Goal: Task Accomplishment & Management: Use online tool/utility

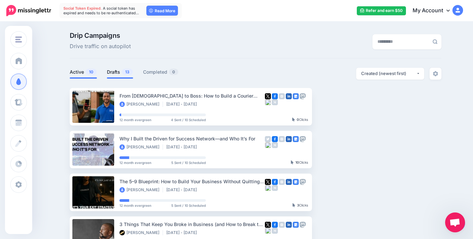
click at [127, 73] on span "13" at bounding box center [127, 72] width 11 height 6
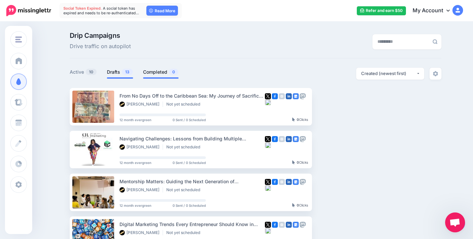
click at [170, 69] on link "Completed 0" at bounding box center [160, 72] width 35 height 8
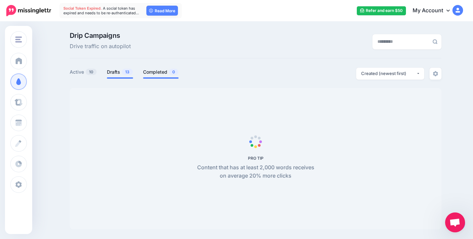
click at [124, 72] on span "13" at bounding box center [127, 72] width 11 height 6
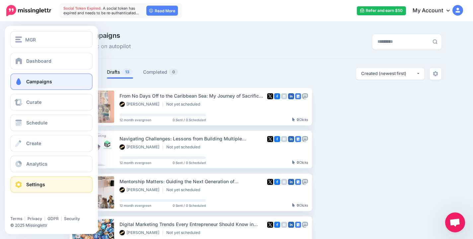
click at [40, 187] on link "Settings" at bounding box center [51, 184] width 82 height 17
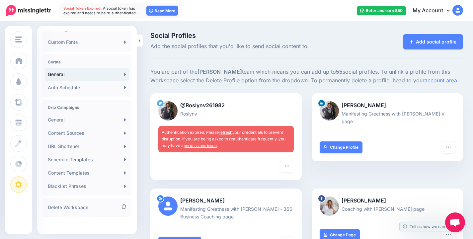
scroll to position [126, 0]
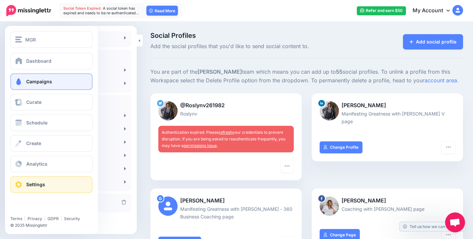
click at [41, 86] on link "Campaigns" at bounding box center [51, 81] width 82 height 17
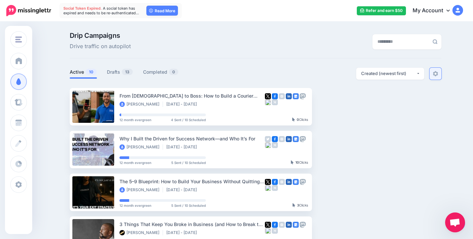
click at [437, 72] on img at bounding box center [434, 73] width 5 height 5
click at [407, 72] on div "Created (newest first)" at bounding box center [388, 73] width 55 height 6
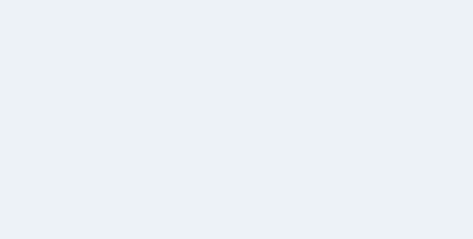
click at [403, 86] on div "Out of the box, Missinglettr will create your Campaigns based on a few default …" at bounding box center [306, 237] width 322 height 338
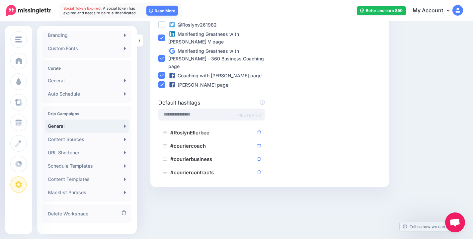
scroll to position [126, 0]
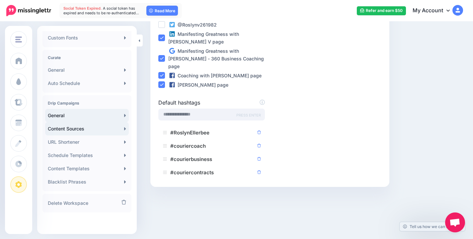
click at [95, 132] on link "Content Sources" at bounding box center [87, 128] width 84 height 13
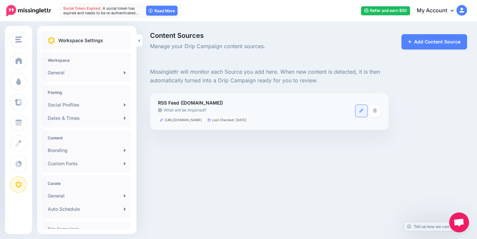
click at [365, 110] on link at bounding box center [362, 111] width 12 height 12
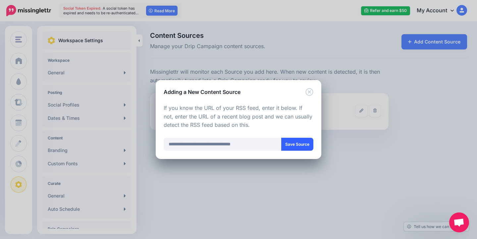
click at [307, 145] on button "Save Source" at bounding box center [298, 144] width 32 height 13
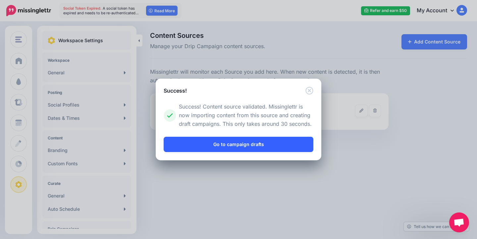
click at [276, 146] on link "Go to campaign drafts" at bounding box center [239, 144] width 150 height 15
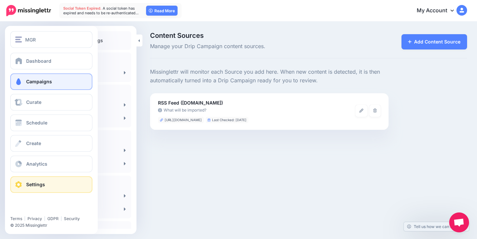
click at [31, 80] on span "Campaigns" at bounding box center [39, 82] width 26 height 6
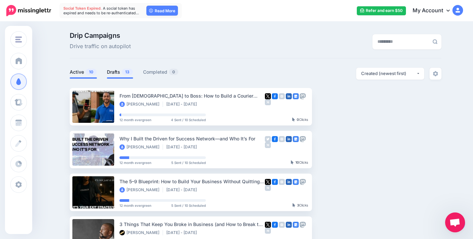
click at [115, 72] on link "Drafts 13" at bounding box center [120, 72] width 26 height 8
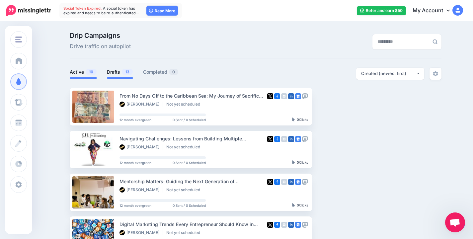
click at [85, 75] on link "Active 10" at bounding box center [83, 72] width 27 height 8
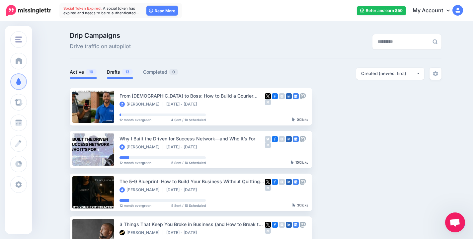
click at [125, 73] on span "13" at bounding box center [127, 72] width 11 height 6
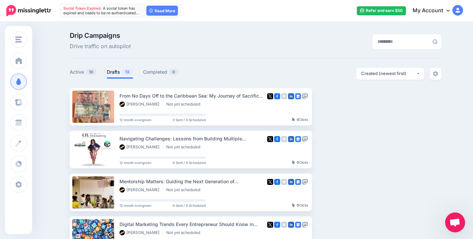
click at [461, 221] on span "Open chat" at bounding box center [455, 222] width 20 height 20
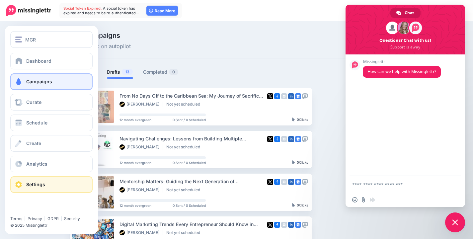
click at [32, 179] on link "Settings" at bounding box center [51, 184] width 82 height 17
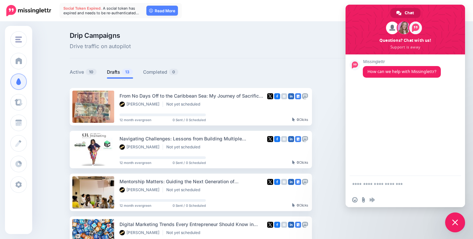
click at [456, 224] on span "Close chat" at bounding box center [455, 222] width 6 height 6
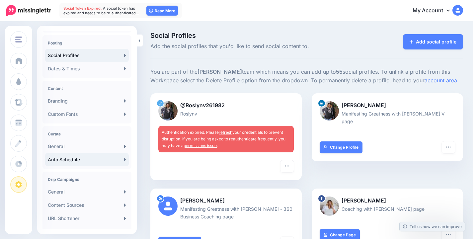
scroll to position [58, 0]
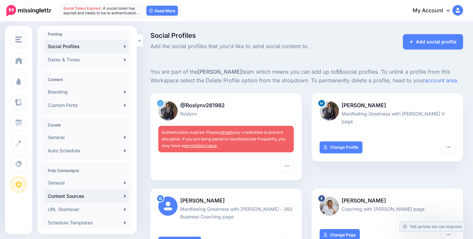
click at [98, 193] on link "Content Sources" at bounding box center [87, 195] width 84 height 13
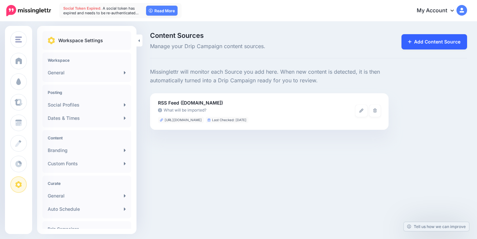
click at [440, 40] on link "Add Content Source" at bounding box center [435, 41] width 66 height 15
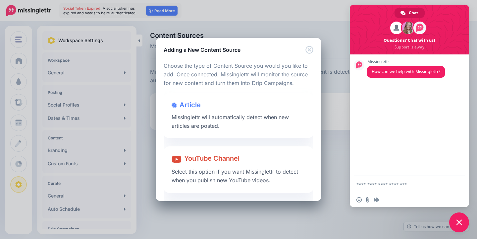
click at [464, 219] on div "Adding a New Content Source Loading Loading Choose the type of Content Source y…" at bounding box center [238, 119] width 477 height 239
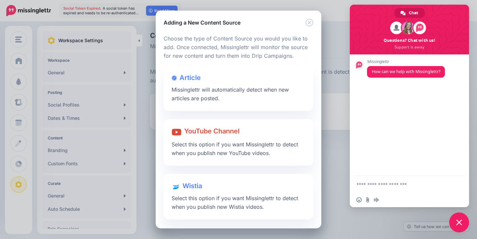
click at [459, 222] on div "Adding a New Content Source Loading Loading Choose the type of Content Source y…" at bounding box center [238, 119] width 477 height 239
click at [461, 221] on div "Adding a New Content Source Loading Loading Choose the type of Content Source y…" at bounding box center [238, 119] width 477 height 239
click at [230, 86] on div "Article Missinglettr will automatically detect when new articles are posted." at bounding box center [239, 88] width 150 height 45
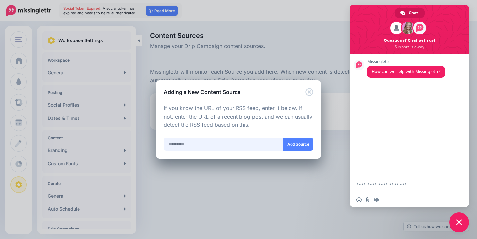
click at [213, 146] on input "text" at bounding box center [224, 144] width 120 height 13
paste input "**********"
type input "**********"
click at [301, 147] on button "Add Source" at bounding box center [299, 144] width 30 height 13
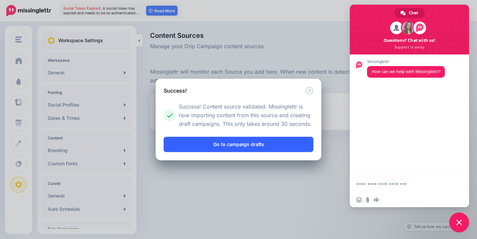
click at [275, 145] on link "Go to campaign drafts" at bounding box center [239, 144] width 150 height 15
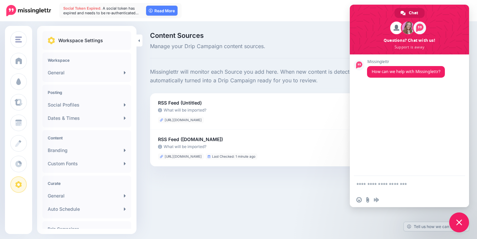
click at [456, 220] on span "Close chat" at bounding box center [460, 222] width 20 height 20
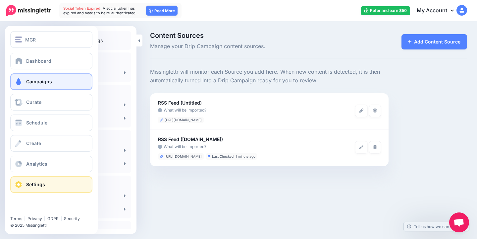
click at [26, 76] on link "Campaigns" at bounding box center [51, 81] width 82 height 17
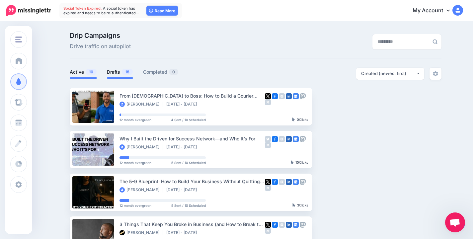
click at [124, 74] on link "Drafts 18" at bounding box center [120, 72] width 26 height 8
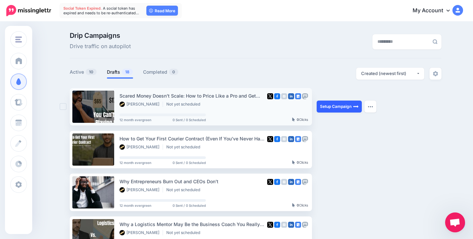
click at [348, 110] on link "Setup Campaign" at bounding box center [338, 106] width 45 height 12
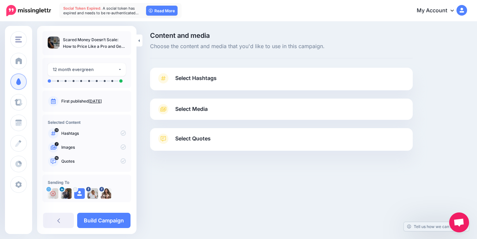
click at [253, 80] on link "Select Hashtags" at bounding box center [282, 81] width 250 height 17
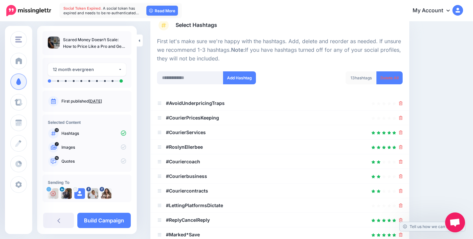
scroll to position [53, 0]
click at [402, 102] on icon at bounding box center [401, 103] width 4 height 4
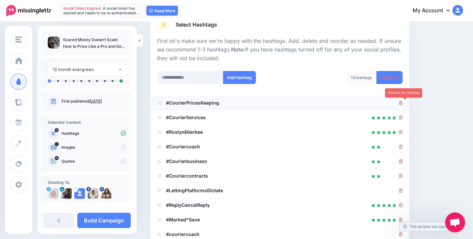
click at [402, 104] on icon at bounding box center [401, 103] width 4 height 4
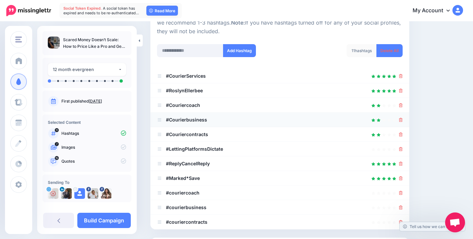
scroll to position [80, 0]
click at [402, 148] on icon at bounding box center [401, 149] width 4 height 4
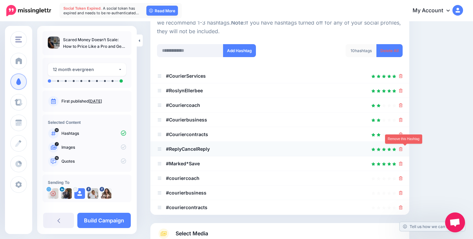
click at [402, 151] on icon at bounding box center [401, 149] width 4 height 4
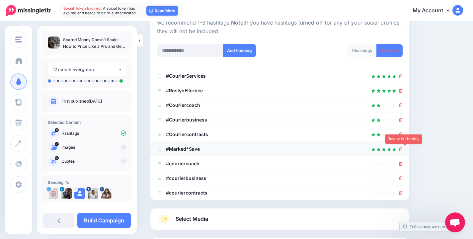
click at [402, 151] on link at bounding box center [401, 149] width 4 height 6
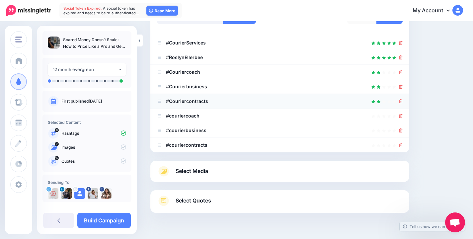
scroll to position [130, 0]
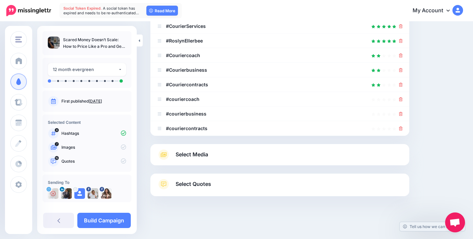
click at [288, 153] on link "Select Media" at bounding box center [279, 154] width 245 height 11
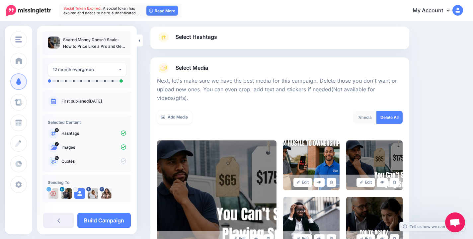
scroll to position [39, 0]
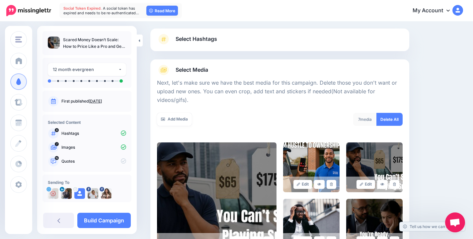
click at [274, 68] on link "Select Media" at bounding box center [279, 70] width 245 height 11
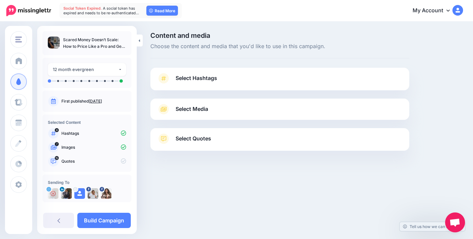
scroll to position [0, 0]
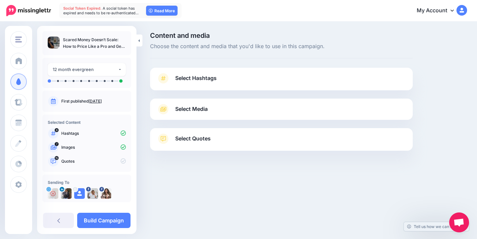
click at [270, 139] on link "Select Quotes" at bounding box center [282, 141] width 250 height 17
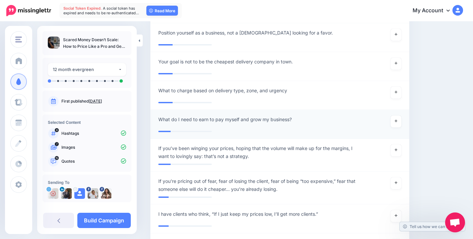
scroll to position [830, 0]
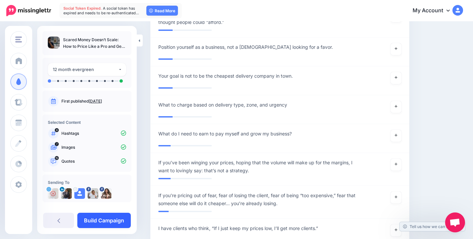
click at [115, 222] on link "Build Campaign" at bounding box center [103, 220] width 53 height 15
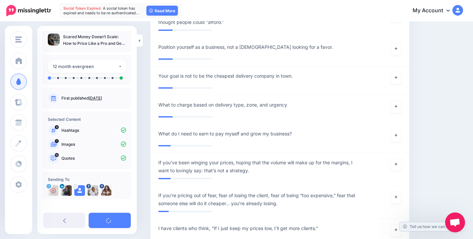
scroll to position [8, 0]
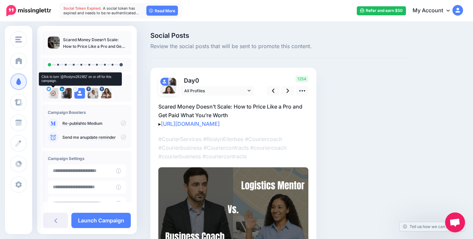
click at [52, 94] on img at bounding box center [53, 93] width 11 height 11
click at [54, 94] on icon at bounding box center [52, 93] width 5 height 5
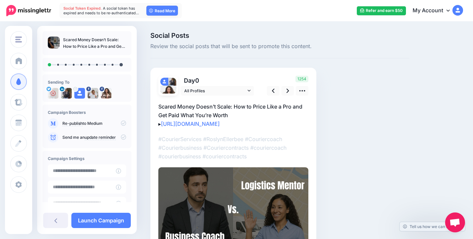
click at [121, 123] on icon at bounding box center [123, 122] width 5 height 5
click at [121, 124] on icon at bounding box center [123, 122] width 5 height 5
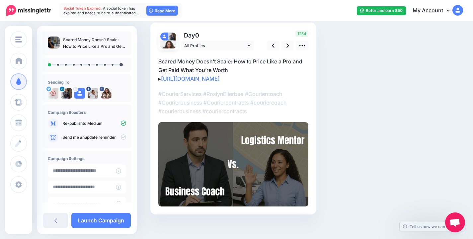
scroll to position [50, 0]
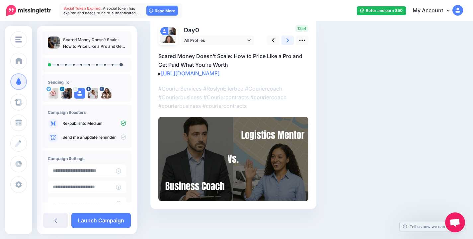
click at [288, 41] on icon at bounding box center [287, 40] width 3 height 7
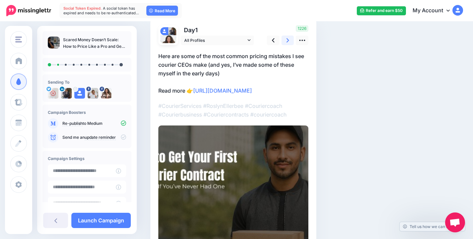
click at [288, 41] on icon at bounding box center [287, 40] width 3 height 7
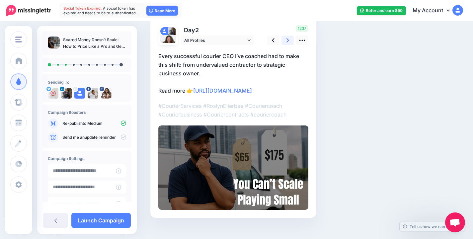
click at [288, 41] on icon at bounding box center [287, 40] width 3 height 7
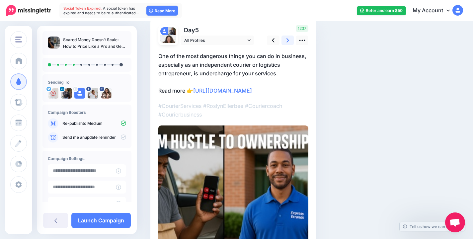
click at [288, 41] on icon at bounding box center [287, 40] width 3 height 7
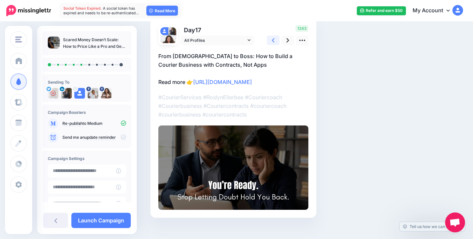
click at [275, 41] on link at bounding box center [273, 40] width 13 height 10
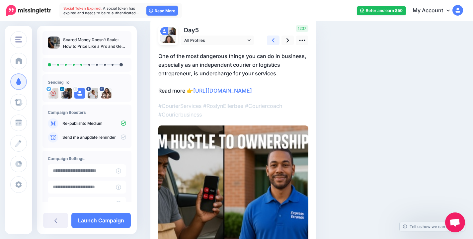
click at [275, 41] on link at bounding box center [273, 40] width 13 height 10
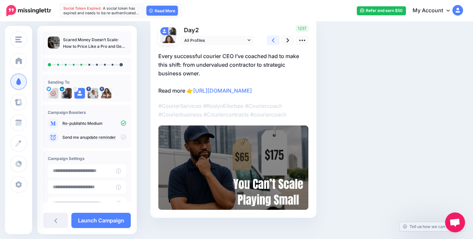
click at [275, 41] on link at bounding box center [273, 40] width 13 height 10
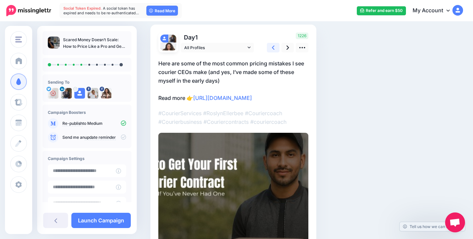
scroll to position [43, 0]
click at [284, 48] on link at bounding box center [287, 48] width 13 height 10
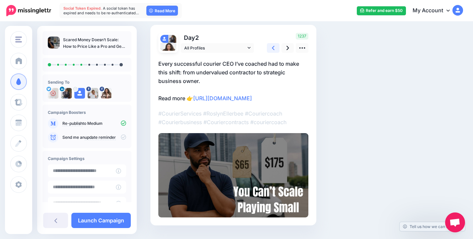
click at [276, 49] on link at bounding box center [273, 48] width 13 height 10
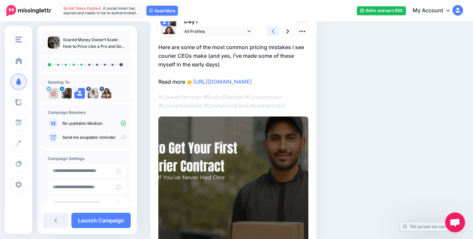
scroll to position [0, 0]
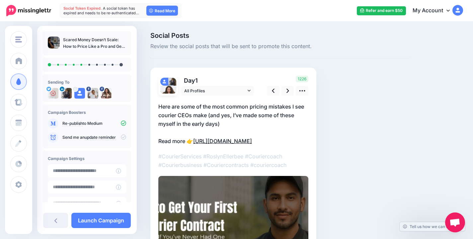
click at [243, 138] on link "[URL][DOMAIN_NAME]" at bounding box center [222, 141] width 59 height 7
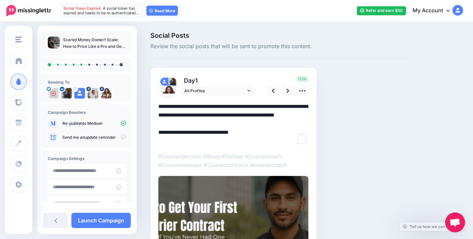
drag, startPoint x: 254, startPoint y: 139, endPoint x: 194, endPoint y: 143, distance: 60.1
click at [194, 143] on textarea "**********" at bounding box center [233, 123] width 150 height 43
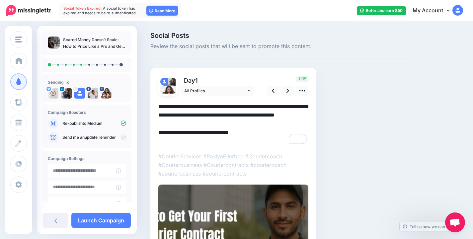
click at [256, 137] on textarea "**********" at bounding box center [233, 123] width 150 height 43
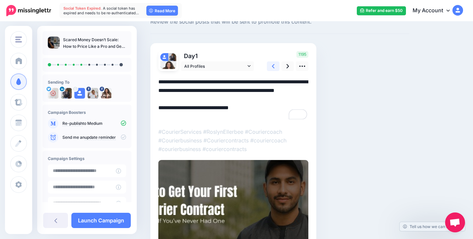
scroll to position [14, 0]
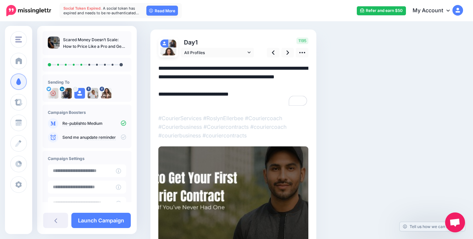
scroll to position [0, 0]
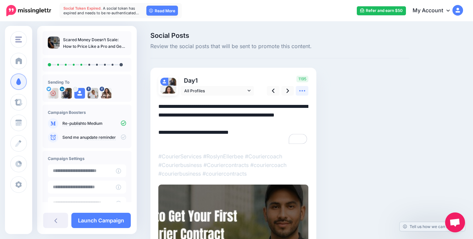
click at [301, 93] on icon at bounding box center [301, 90] width 7 height 7
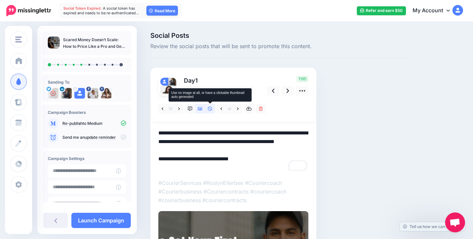
click at [213, 109] on link at bounding box center [210, 109] width 10 height 10
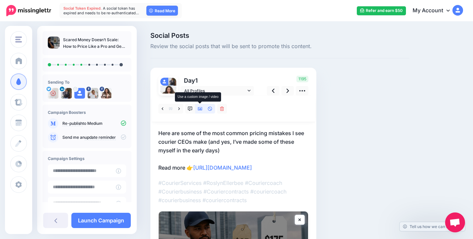
click at [202, 110] on icon at bounding box center [200, 108] width 5 height 3
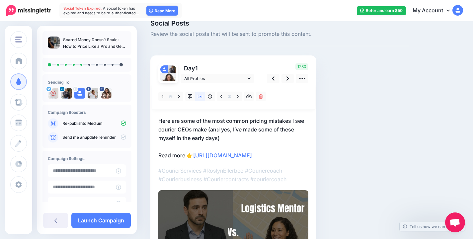
scroll to position [13, 0]
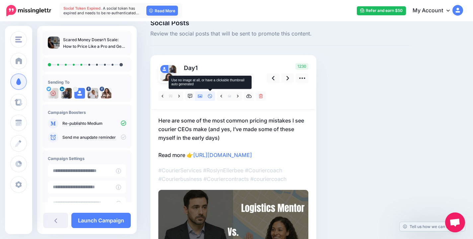
click at [210, 96] on icon at bounding box center [210, 96] width 4 height 4
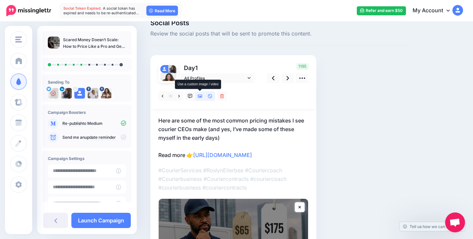
click at [201, 95] on icon at bounding box center [200, 96] width 5 height 5
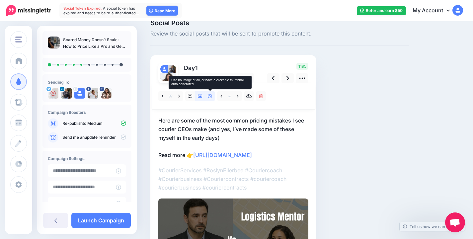
click at [209, 97] on icon at bounding box center [210, 96] width 4 height 4
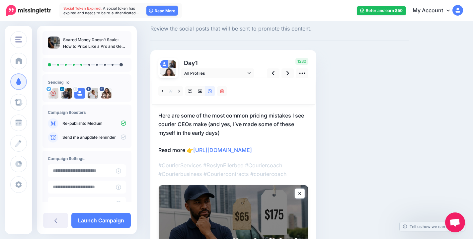
scroll to position [17, 0]
click at [286, 76] on icon at bounding box center [287, 73] width 3 height 7
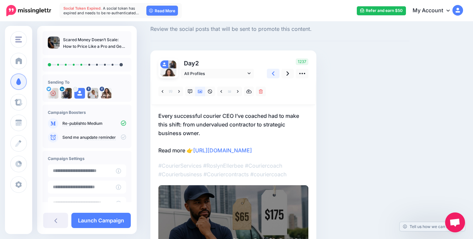
click at [277, 75] on link at bounding box center [273, 74] width 13 height 10
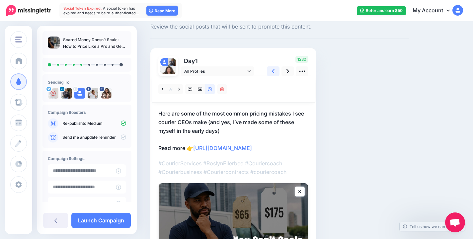
scroll to position [20, 0]
click at [289, 70] on link at bounding box center [287, 71] width 13 height 10
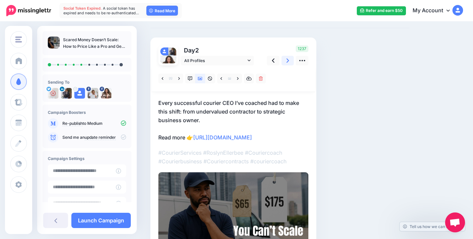
scroll to position [31, 0]
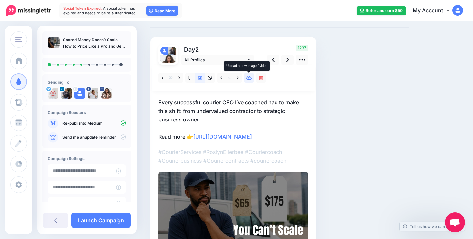
click at [249, 77] on icon at bounding box center [249, 78] width 6 height 5
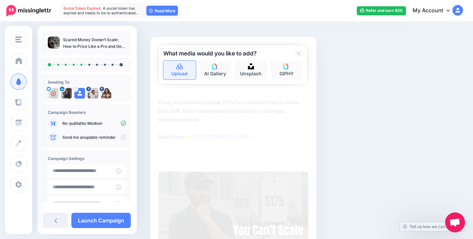
click at [184, 75] on link "Upload" at bounding box center [179, 70] width 32 height 19
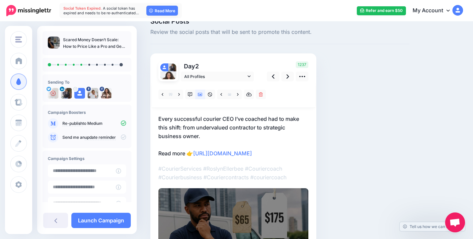
scroll to position [0, 0]
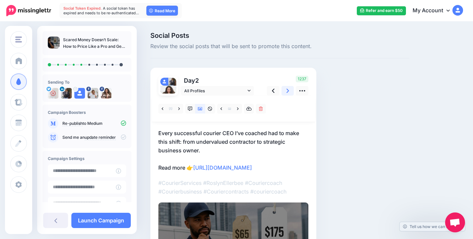
click at [285, 95] on link at bounding box center [287, 91] width 13 height 10
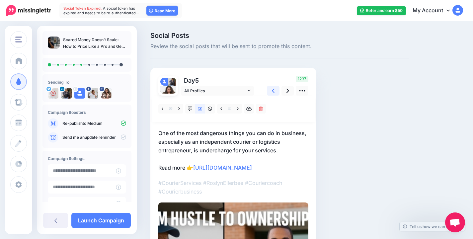
click at [275, 93] on link at bounding box center [273, 91] width 13 height 10
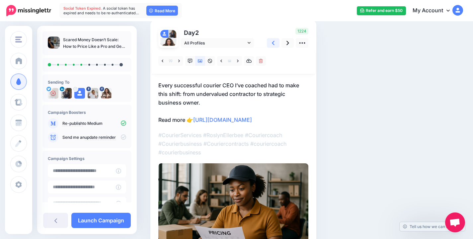
scroll to position [33, 0]
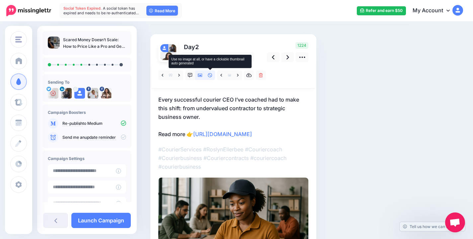
click at [208, 77] on icon at bounding box center [210, 75] width 4 height 4
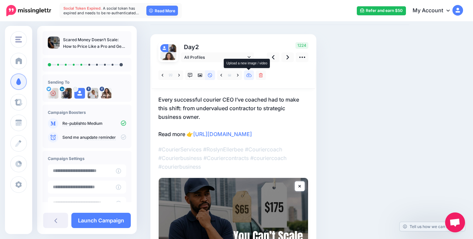
click at [247, 77] on icon at bounding box center [249, 75] width 6 height 5
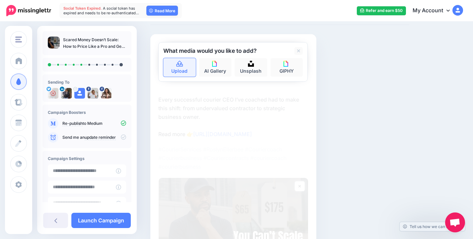
click at [176, 75] on link "Upload" at bounding box center [179, 67] width 32 height 19
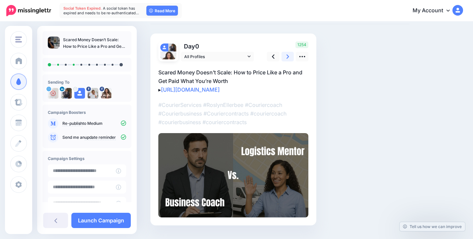
scroll to position [34, 0]
click at [287, 53] on icon at bounding box center [287, 56] width 3 height 7
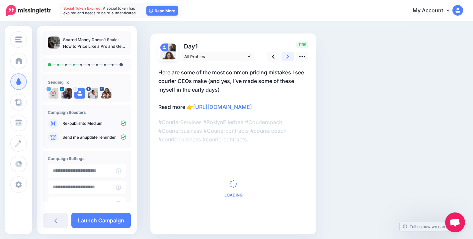
scroll to position [33, 0]
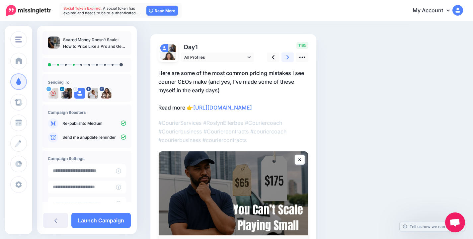
click at [287, 53] on link at bounding box center [287, 57] width 13 height 10
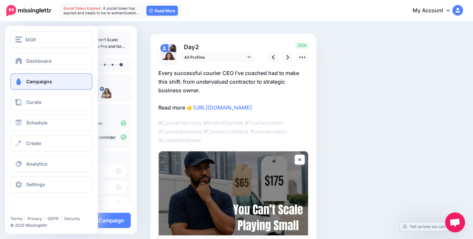
click at [44, 77] on link "Campaigns" at bounding box center [51, 81] width 82 height 17
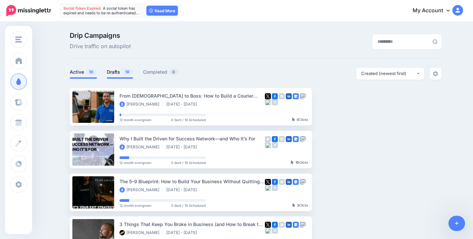
click at [128, 69] on span "18" at bounding box center [127, 72] width 11 height 6
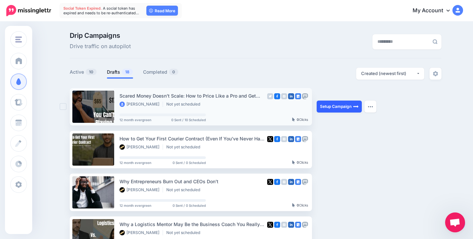
click at [325, 107] on link "Setup Campaign" at bounding box center [338, 106] width 45 height 12
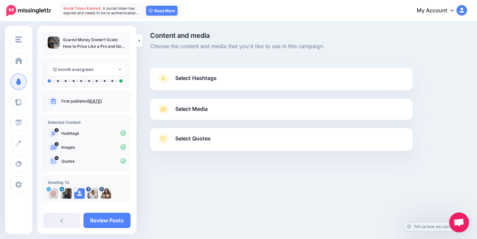
click at [253, 75] on link "Select Hashtags" at bounding box center [282, 81] width 250 height 17
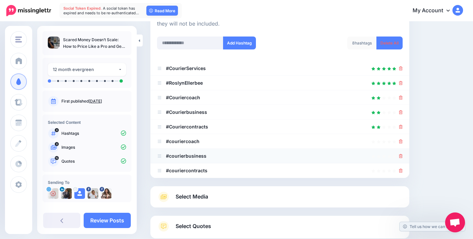
scroll to position [130, 0]
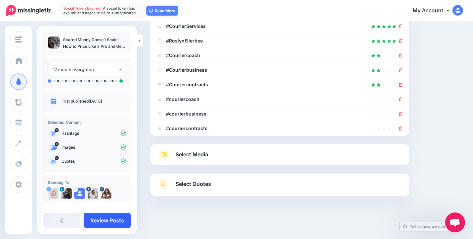
click at [111, 222] on link "Review Posts" at bounding box center [107, 220] width 47 height 15
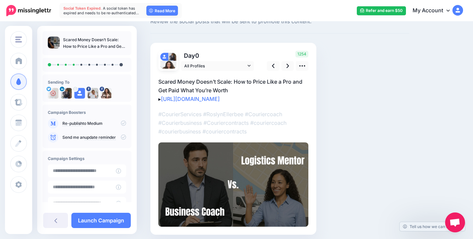
scroll to position [40, 0]
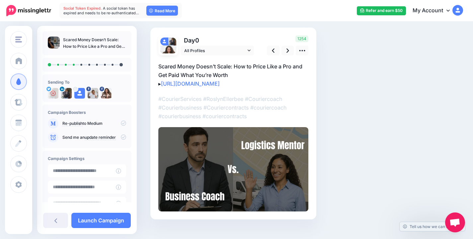
click at [256, 163] on img at bounding box center [233, 169] width 150 height 84
click at [302, 52] on icon at bounding box center [301, 50] width 7 height 7
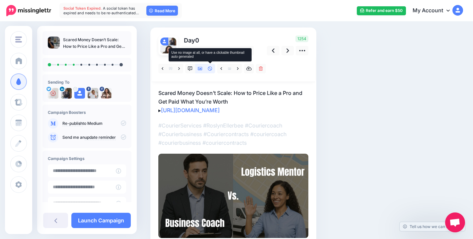
click at [209, 69] on icon at bounding box center [210, 68] width 5 height 5
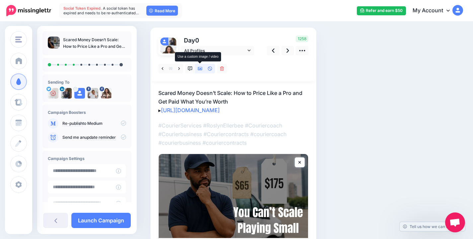
click at [197, 68] on link at bounding box center [200, 69] width 10 height 10
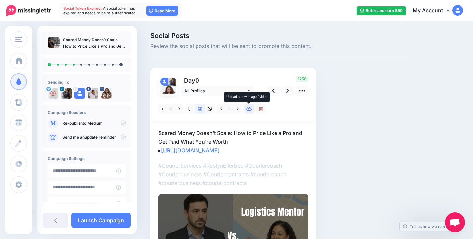
click at [247, 108] on icon at bounding box center [249, 108] width 6 height 5
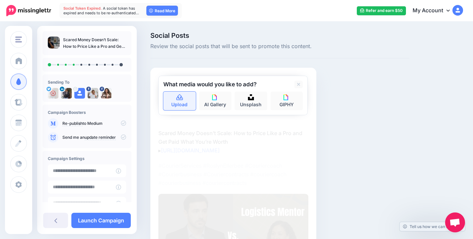
click at [175, 103] on link "Upload" at bounding box center [179, 101] width 32 height 19
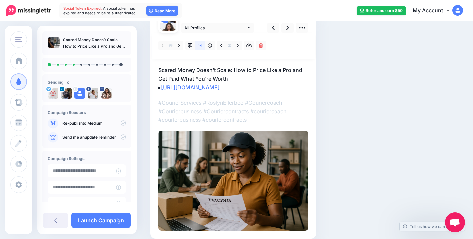
scroll to position [56, 0]
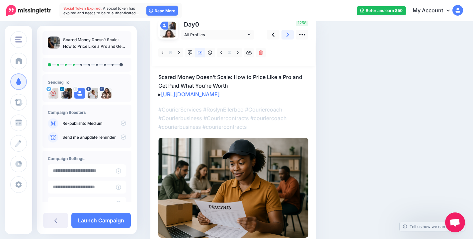
click at [286, 38] on icon at bounding box center [287, 34] width 3 height 7
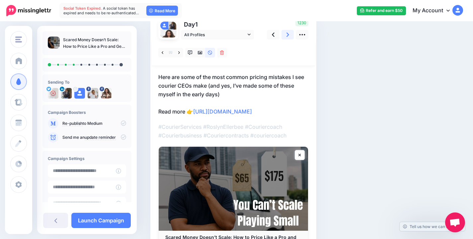
click at [286, 38] on icon at bounding box center [287, 34] width 3 height 7
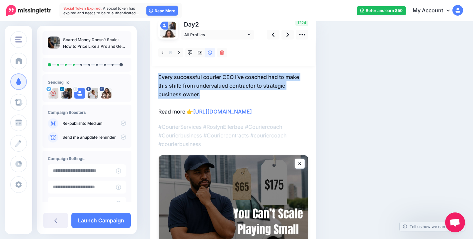
drag, startPoint x: 158, startPoint y: 75, endPoint x: 209, endPoint y: 96, distance: 55.5
click at [209, 96] on div "Day 2 All Profiles" at bounding box center [233, 145] width 166 height 267
copy p "Every successful courier CEO I’ve coached had to make this shift: from underval…"
click at [202, 52] on icon at bounding box center [200, 52] width 5 height 3
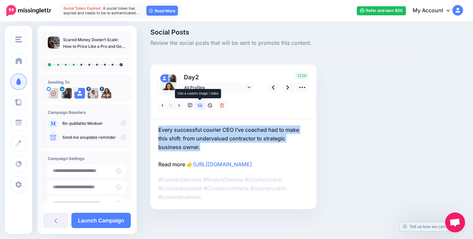
click at [202, 106] on icon at bounding box center [200, 105] width 5 height 3
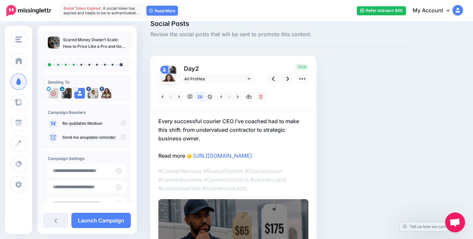
scroll to position [56, 0]
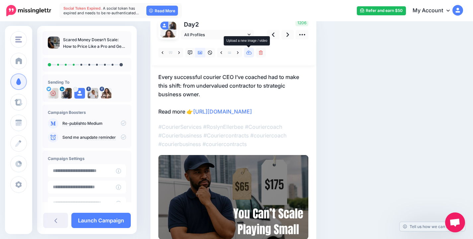
click at [246, 53] on icon at bounding box center [249, 52] width 6 height 5
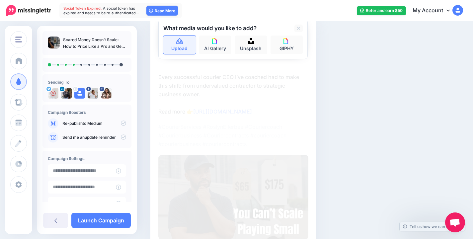
click at [179, 51] on link "Upload" at bounding box center [179, 44] width 32 height 19
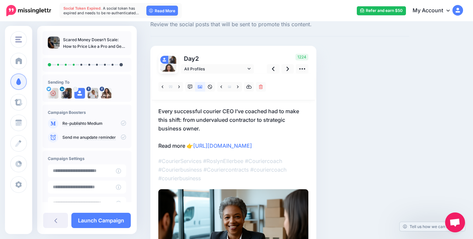
scroll to position [23, 0]
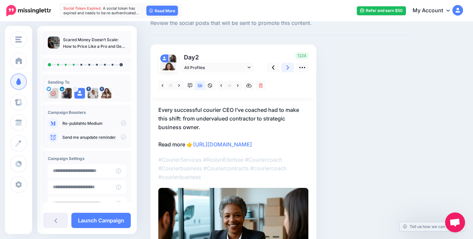
click at [290, 68] on link at bounding box center [287, 68] width 13 height 10
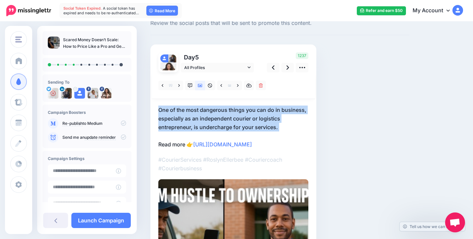
drag, startPoint x: 154, startPoint y: 106, endPoint x: 280, endPoint y: 132, distance: 128.2
click at [280, 132] on div "Day 5 All Profiles" at bounding box center [233, 190] width 166 height 292
copy p "One of the most dangerous things you can do in business, especially as an indep…"
click at [248, 86] on icon at bounding box center [249, 85] width 6 height 5
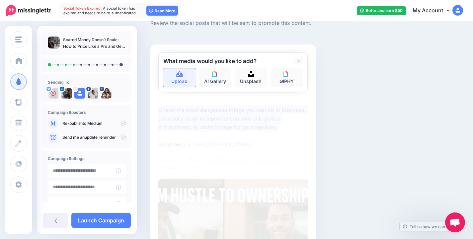
click at [179, 83] on link "Upload" at bounding box center [179, 77] width 32 height 19
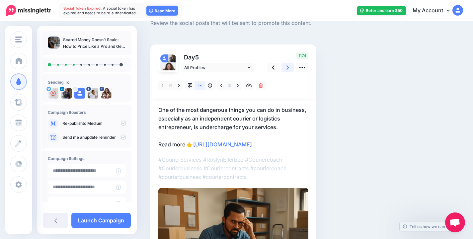
click at [286, 67] on icon at bounding box center [287, 67] width 3 height 7
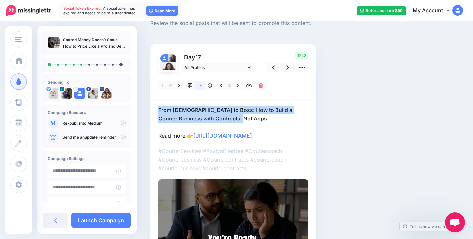
drag, startPoint x: 156, startPoint y: 106, endPoint x: 230, endPoint y: 122, distance: 76.2
click at [230, 122] on div "Day 17 All Profiles" at bounding box center [233, 157] width 166 height 227
copy p "From [DEMOGRAPHIC_DATA] to Boss: How to Build a Courier Business with Contracts…"
click at [246, 85] on icon at bounding box center [249, 86] width 6 height 4
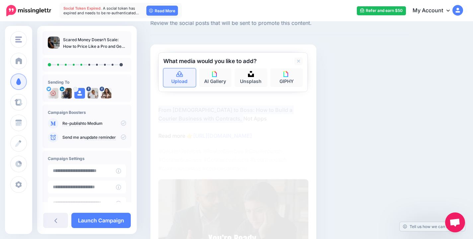
click at [182, 81] on link "Upload" at bounding box center [179, 77] width 32 height 19
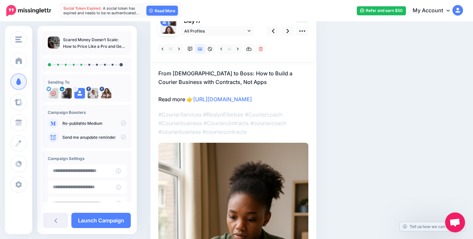
scroll to position [52, 0]
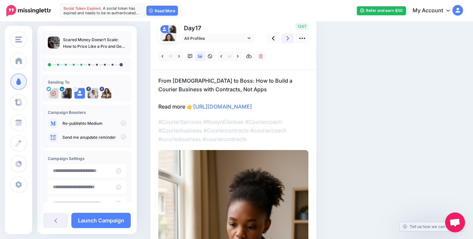
click at [289, 40] on link at bounding box center [287, 38] width 13 height 10
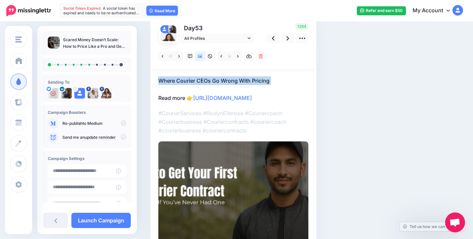
drag, startPoint x: 155, startPoint y: 77, endPoint x: 268, endPoint y: 88, distance: 113.6
click at [268, 88] on div "Day 53 All Profiles" at bounding box center [233, 157] width 166 height 284
copy p "Where Courier CEOs Go Wrong With Pricing"
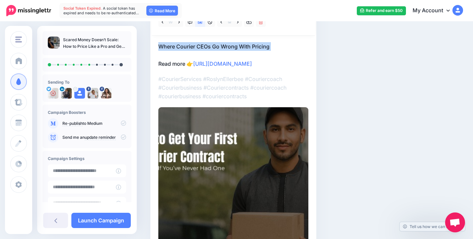
scroll to position [78, 0]
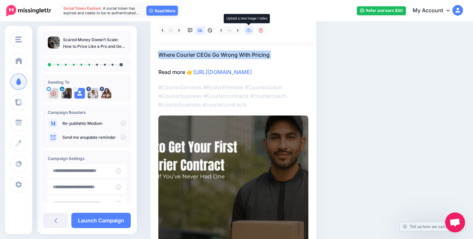
click at [249, 32] on icon at bounding box center [249, 31] width 6 height 4
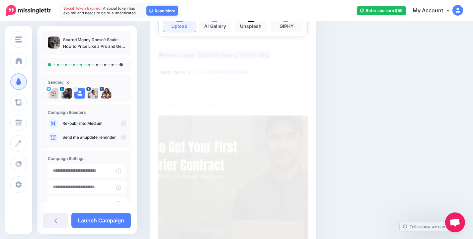
click at [184, 22] on link "Upload" at bounding box center [179, 22] width 32 height 19
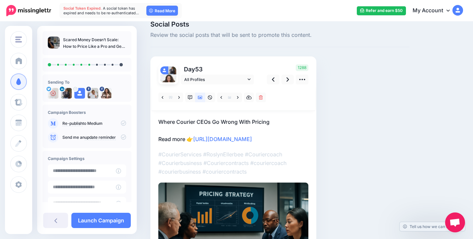
scroll to position [0, 0]
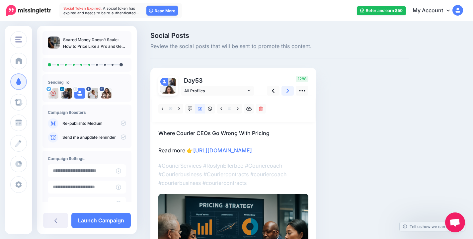
click at [287, 91] on icon at bounding box center [287, 90] width 3 height 7
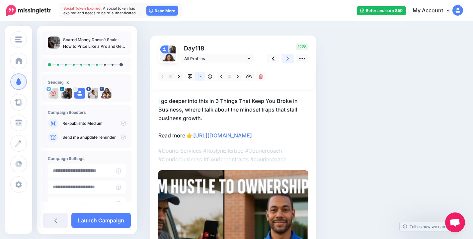
scroll to position [30, 0]
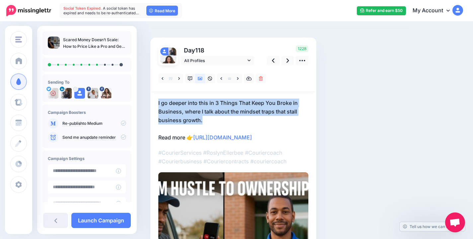
drag, startPoint x: 211, startPoint y: 120, endPoint x: 157, endPoint y: 101, distance: 57.8
click at [157, 101] on div "Day 118 All Profiles" at bounding box center [233, 183] width 166 height 292
copy p "I go deeper into this in 3 Things That Keep You Broke in Business, where I talk…"
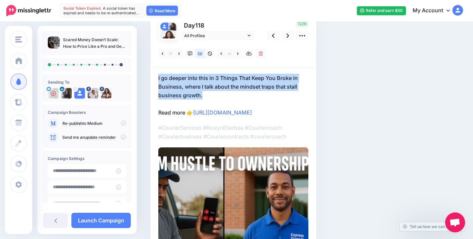
scroll to position [69, 0]
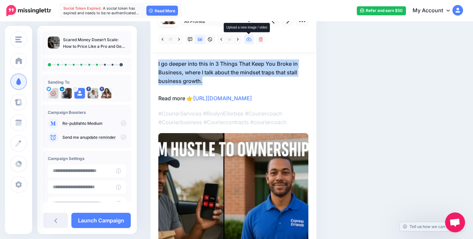
click at [250, 40] on icon at bounding box center [249, 39] width 6 height 5
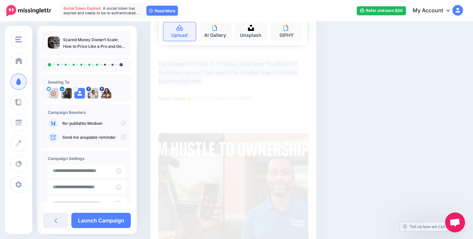
click at [178, 32] on link "Upload" at bounding box center [179, 31] width 32 height 19
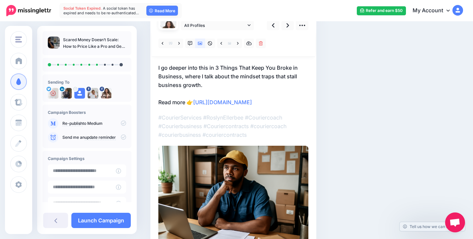
scroll to position [0, 0]
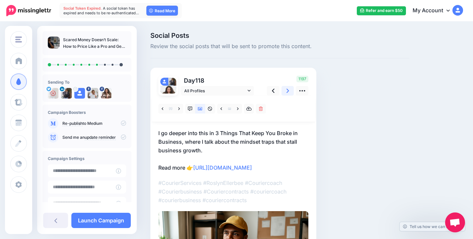
click at [287, 91] on icon at bounding box center [287, 90] width 3 height 7
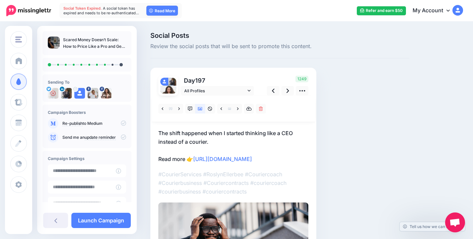
drag, startPoint x: 154, startPoint y: 129, endPoint x: 252, endPoint y: 160, distance: 102.3
click at [252, 160] on div "Day 197 All Profiles" at bounding box center [233, 189] width 166 height 242
copy p "The shift happened when I started thinking like a CEO instead of a courier. Rea…"
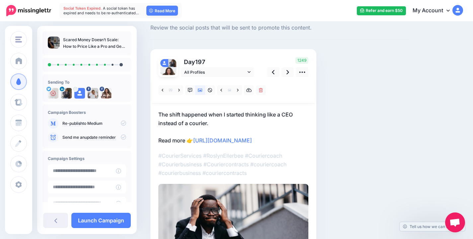
scroll to position [22, 0]
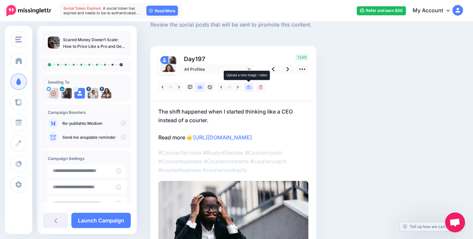
click at [250, 89] on icon at bounding box center [249, 87] width 6 height 5
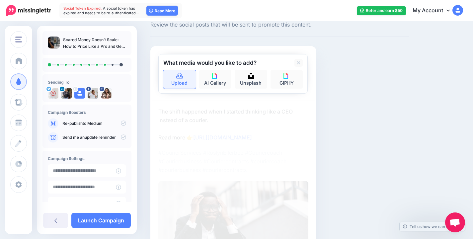
click at [170, 80] on link "Upload" at bounding box center [179, 79] width 32 height 19
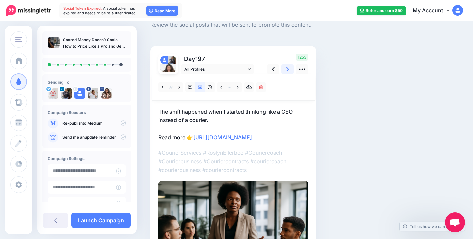
click at [288, 71] on icon at bounding box center [287, 69] width 3 height 7
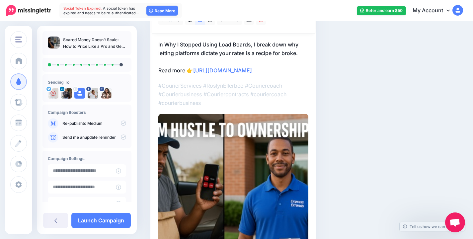
scroll to position [44, 0]
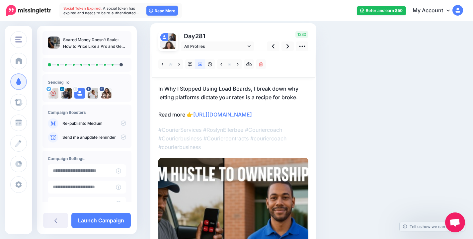
drag, startPoint x: 151, startPoint y: 85, endPoint x: 261, endPoint y: 117, distance: 114.3
click at [261, 117] on div "Social Posts Review the social posts that will be sent to promote this content.…" at bounding box center [279, 162] width 269 height 348
copy p "In Why I Stopped Using Load Boards, I break down why letting platforms dictate …"
click at [247, 65] on icon at bounding box center [249, 64] width 6 height 5
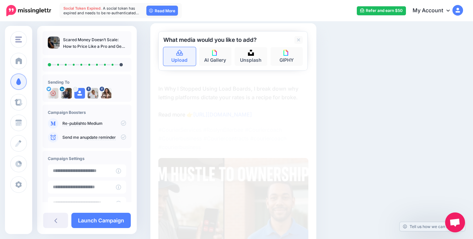
click at [175, 62] on link "Upload" at bounding box center [179, 56] width 32 height 19
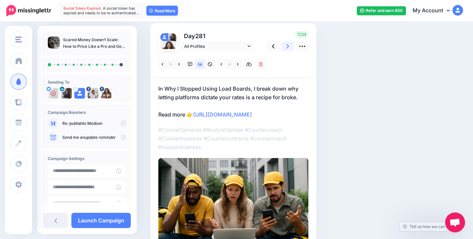
click at [289, 45] on link at bounding box center [287, 46] width 13 height 10
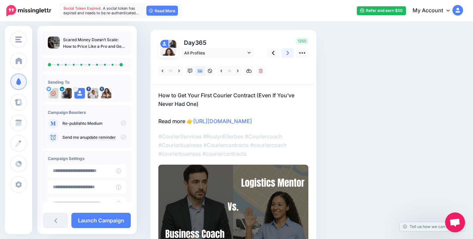
scroll to position [0, 0]
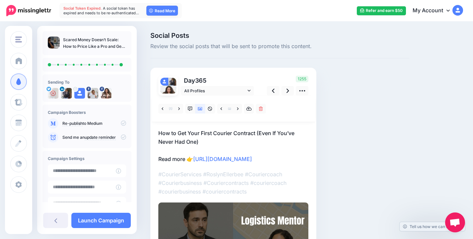
drag, startPoint x: 157, startPoint y: 131, endPoint x: 258, endPoint y: 158, distance: 104.6
click at [258, 158] on div "Day 365 All Profiles" at bounding box center [233, 181] width 166 height 227
copy p "How to Get Your First Courier Contract (Even If You’ve Never Had One) Read more…"
click at [250, 108] on icon at bounding box center [249, 109] width 6 height 4
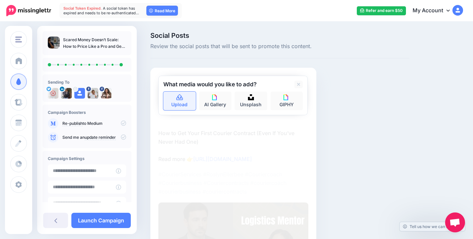
click at [185, 105] on link "Upload" at bounding box center [179, 101] width 32 height 19
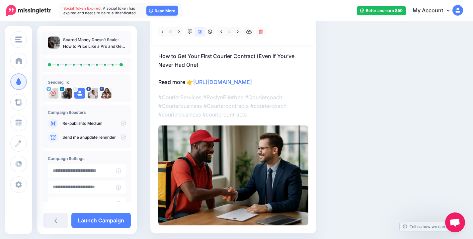
scroll to position [101, 0]
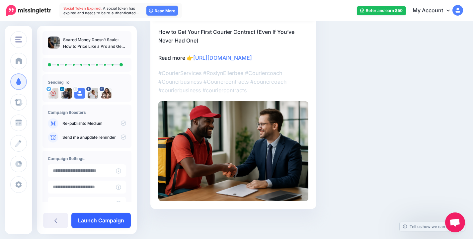
click at [93, 225] on link "Launch Campaign" at bounding box center [100, 220] width 59 height 15
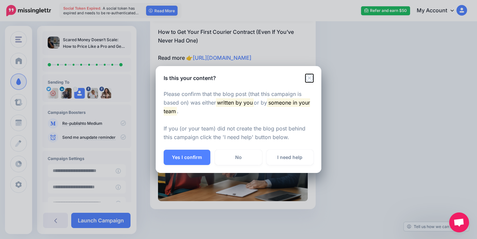
click at [309, 80] on icon "Close" at bounding box center [310, 78] width 8 height 8
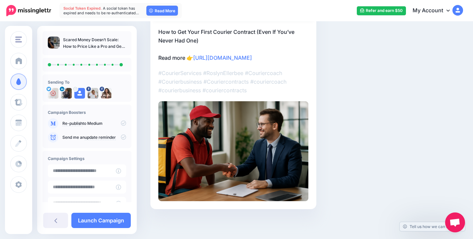
click at [121, 123] on icon at bounding box center [123, 122] width 5 height 5
click at [121, 124] on icon at bounding box center [123, 122] width 5 height 5
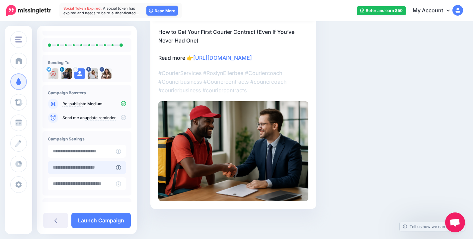
scroll to position [45, 0]
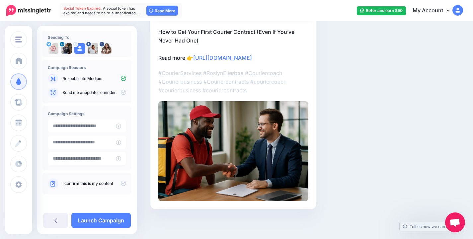
click at [122, 183] on icon at bounding box center [123, 182] width 5 height 5
click at [112, 216] on link "Launch Campaign" at bounding box center [100, 220] width 59 height 15
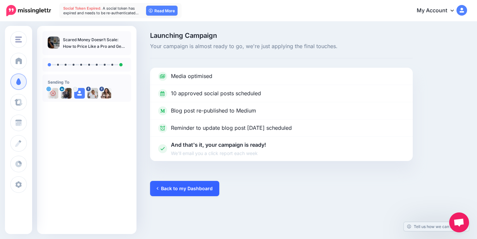
click at [161, 182] on link "Back to my Dashboard" at bounding box center [184, 188] width 69 height 15
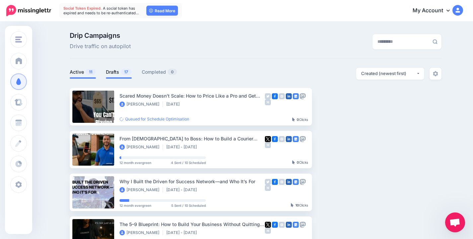
click at [124, 73] on span "17" at bounding box center [126, 72] width 11 height 6
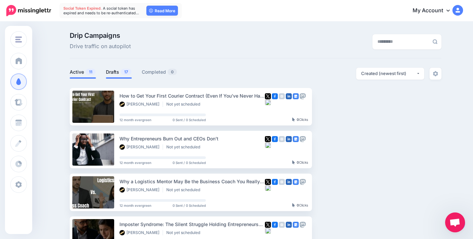
click at [84, 74] on link "Active 11" at bounding box center [83, 72] width 26 height 8
